Goal: Information Seeking & Learning: Learn about a topic

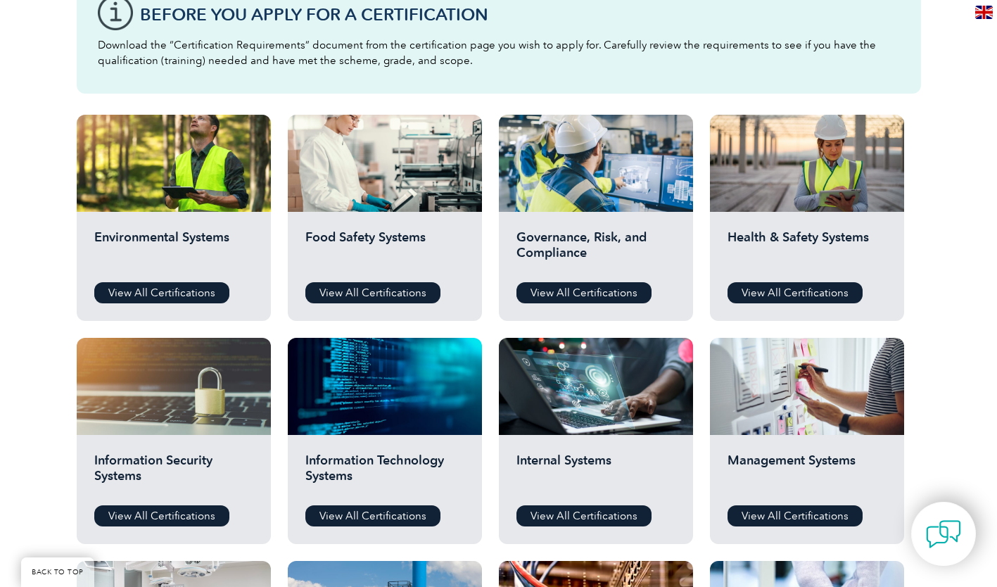
scroll to position [422, 0]
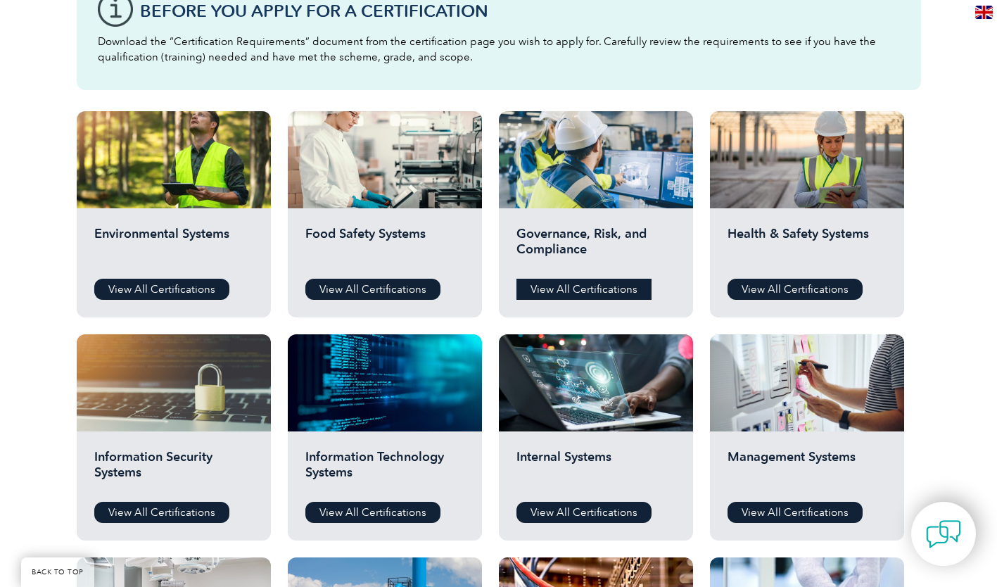
click at [574, 294] on link "View All Certifications" at bounding box center [583, 289] width 135 height 21
click at [161, 506] on link "View All Certifications" at bounding box center [161, 512] width 135 height 21
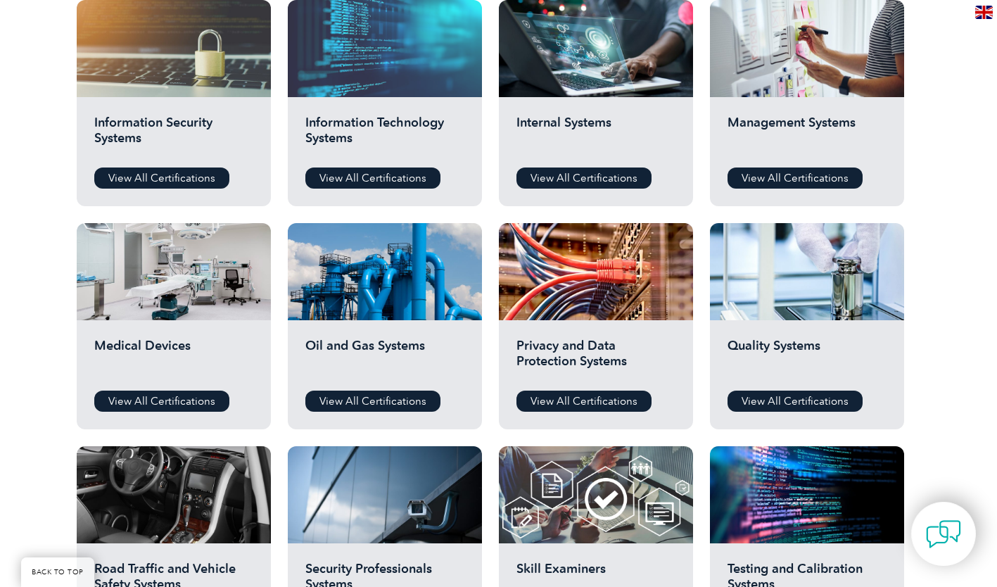
scroll to position [774, 0]
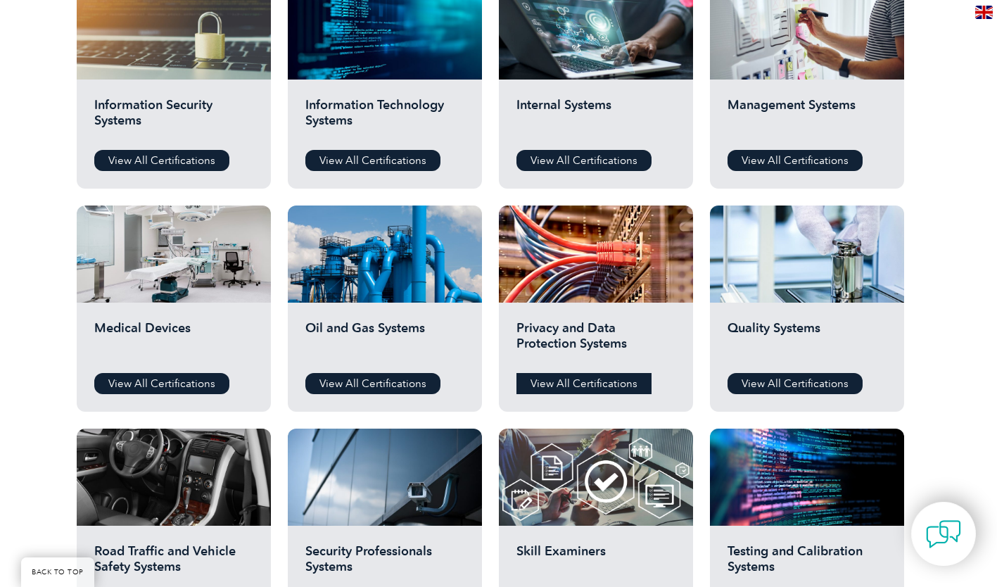
click at [578, 384] on link "View All Certifications" at bounding box center [583, 383] width 135 height 21
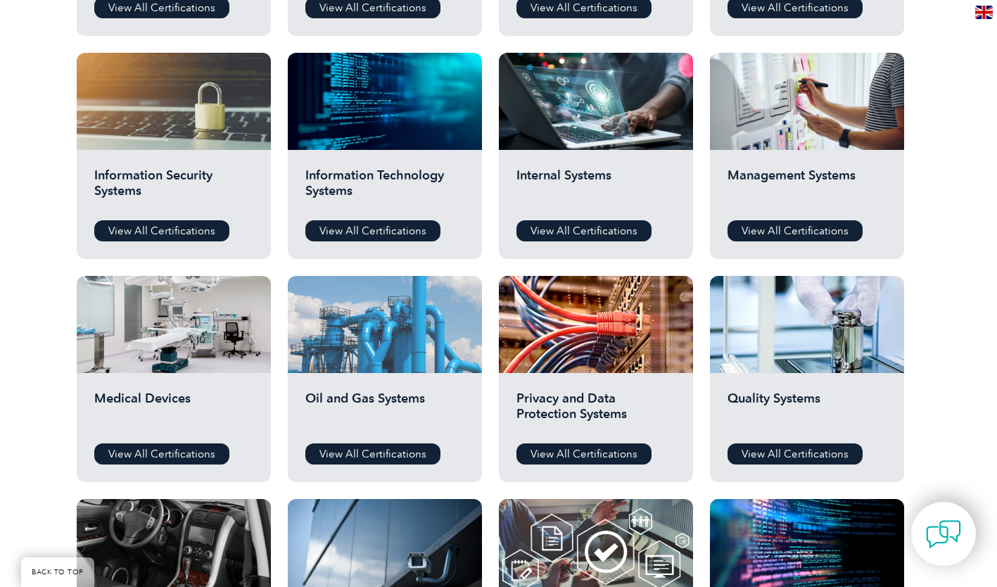
scroll to position [493, 0]
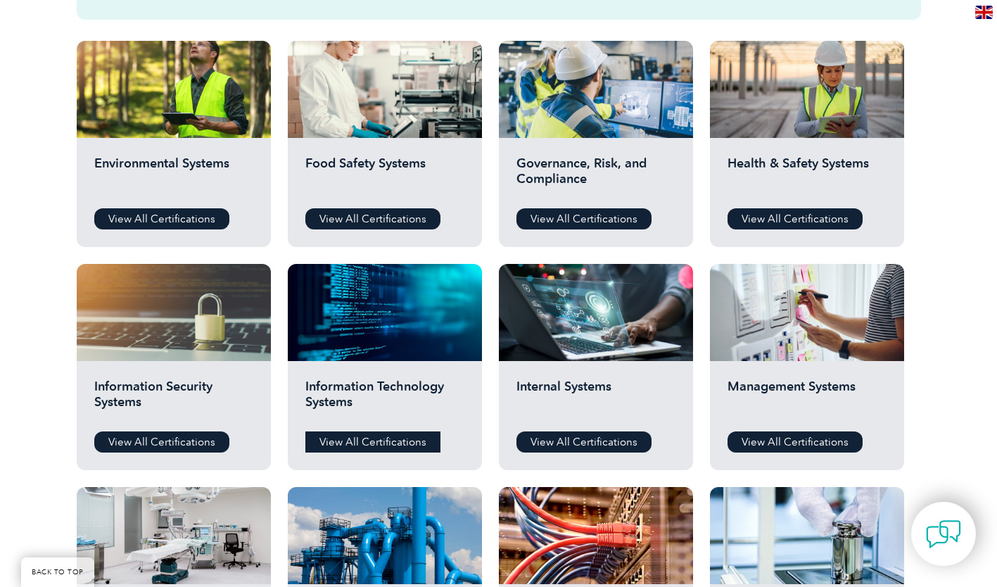
click at [387, 448] on link "View All Certifications" at bounding box center [372, 441] width 135 height 21
click at [193, 223] on link "View All Certifications" at bounding box center [161, 218] width 135 height 21
click at [795, 443] on link "View All Certifications" at bounding box center [795, 441] width 135 height 21
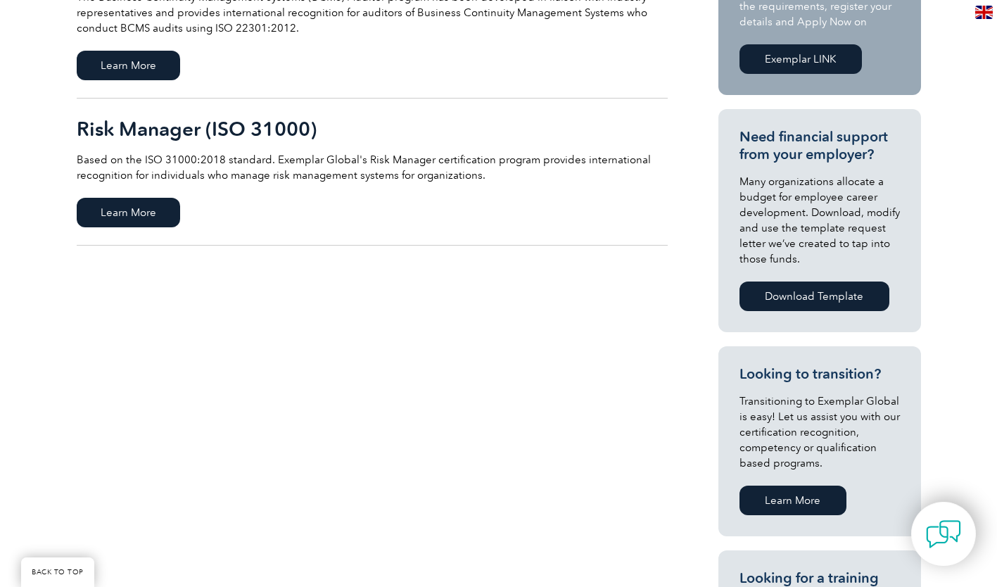
scroll to position [493, 0]
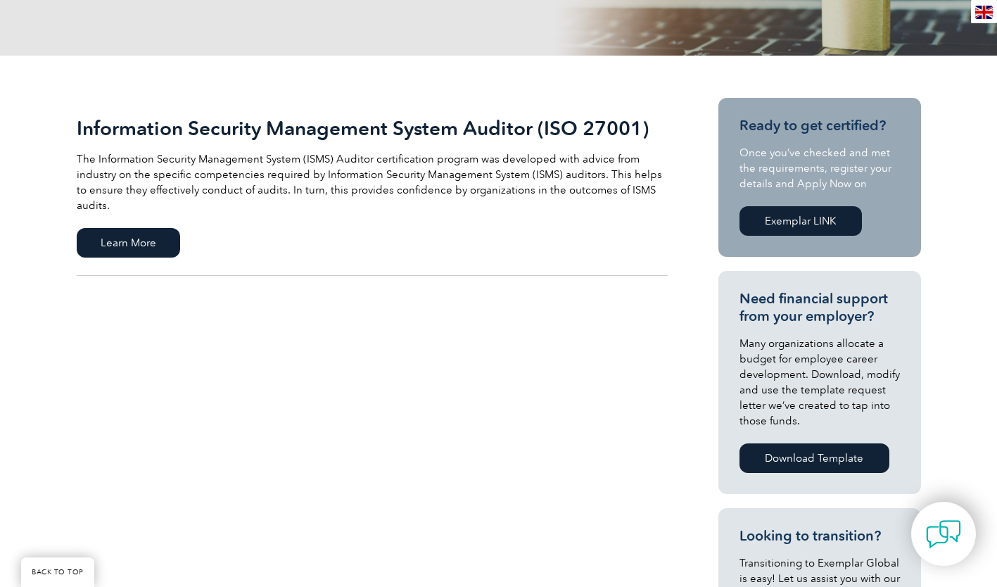
scroll to position [281, 0]
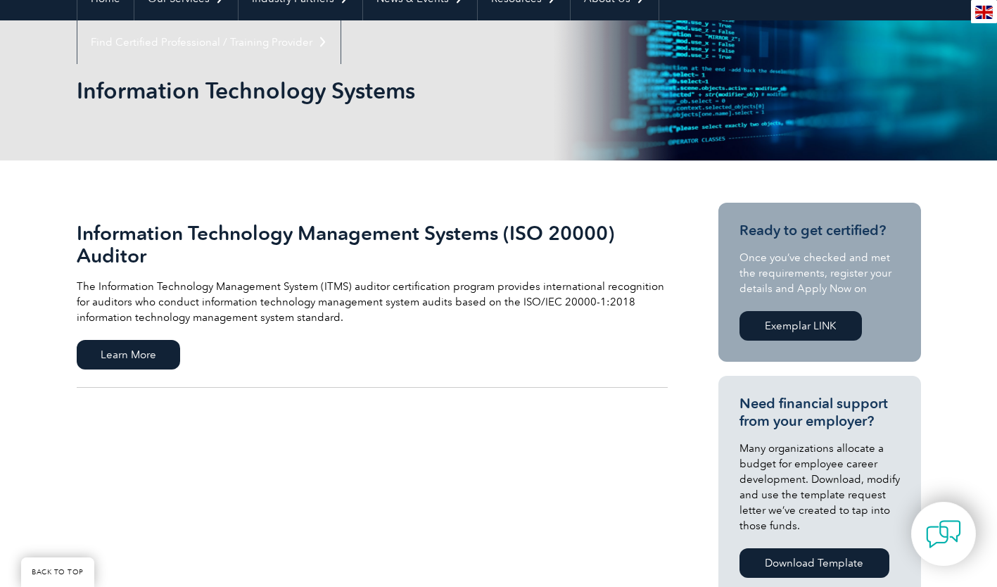
scroll to position [211, 0]
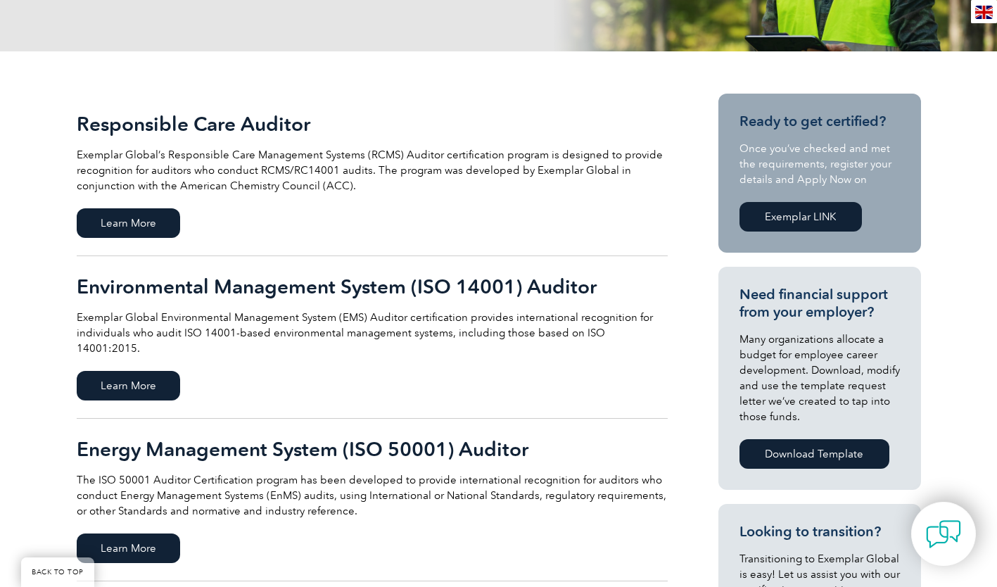
scroll to position [281, 0]
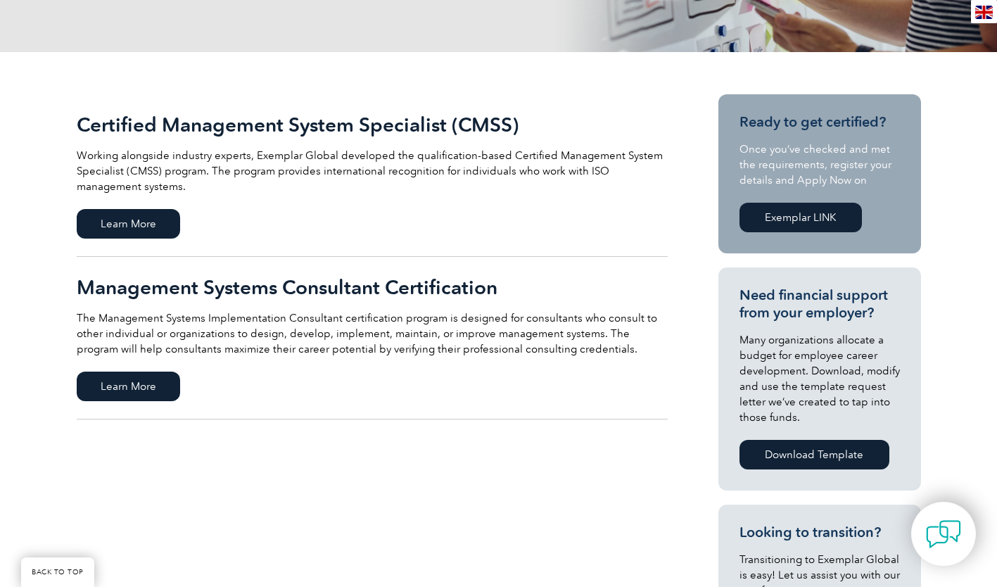
scroll to position [281, 0]
